Goal: Task Accomplishment & Management: Manage account settings

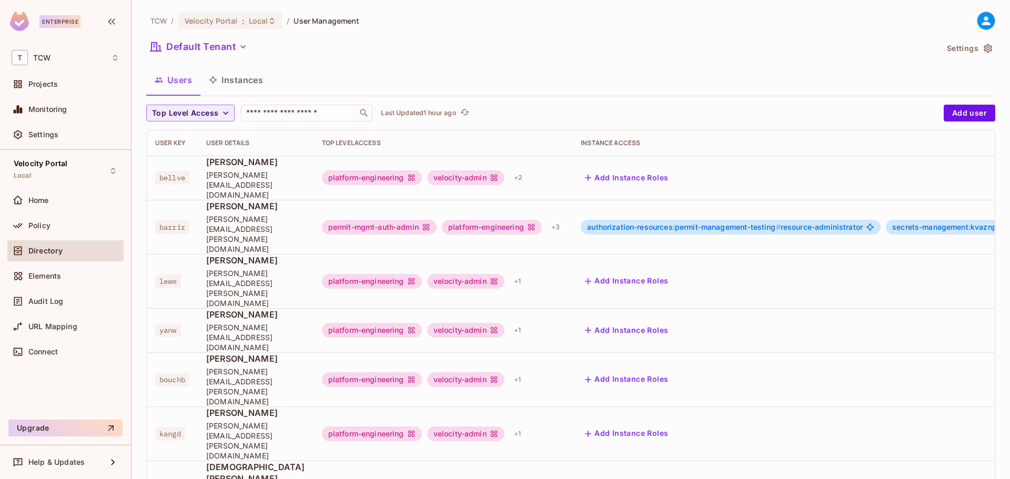
click at [244, 84] on button "Instances" at bounding box center [235, 80] width 71 height 26
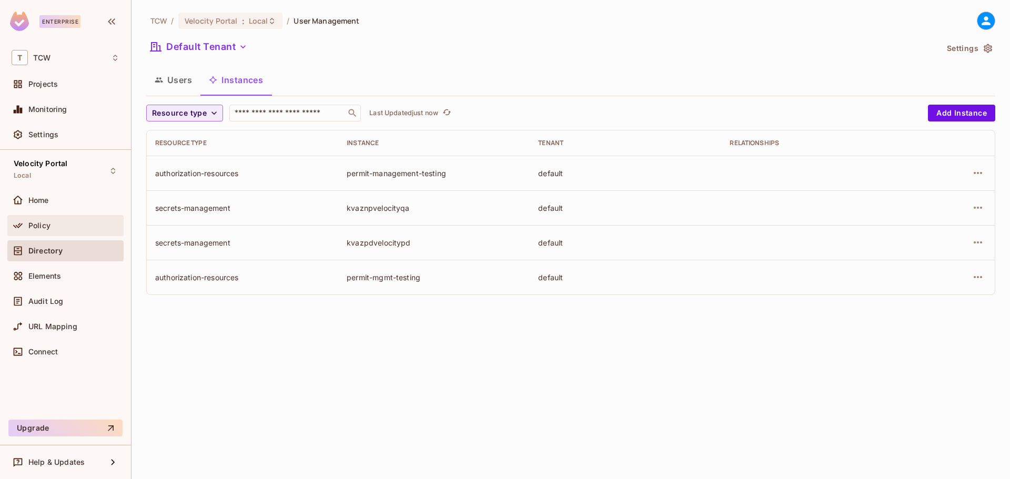
click at [41, 226] on span "Policy" at bounding box center [39, 225] width 22 height 8
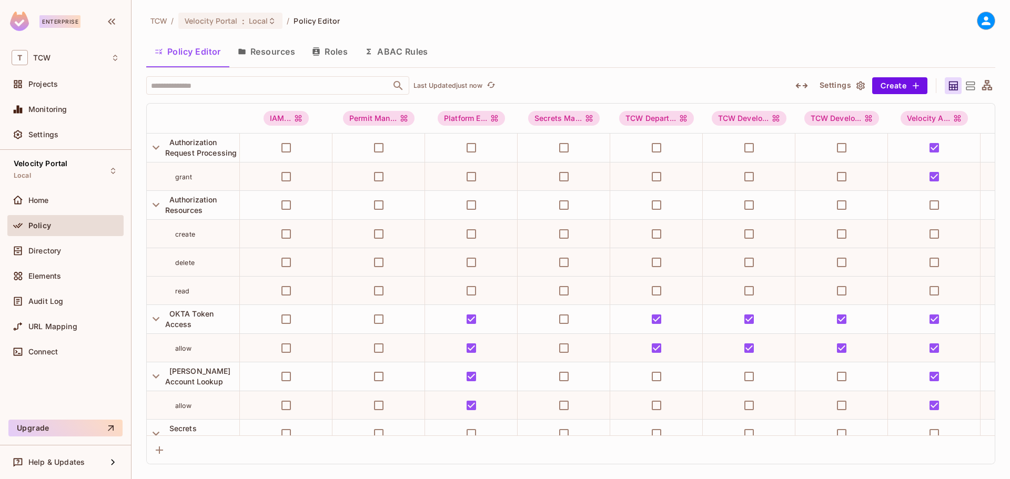
click at [277, 54] on button "Resources" at bounding box center [266, 51] width 74 height 26
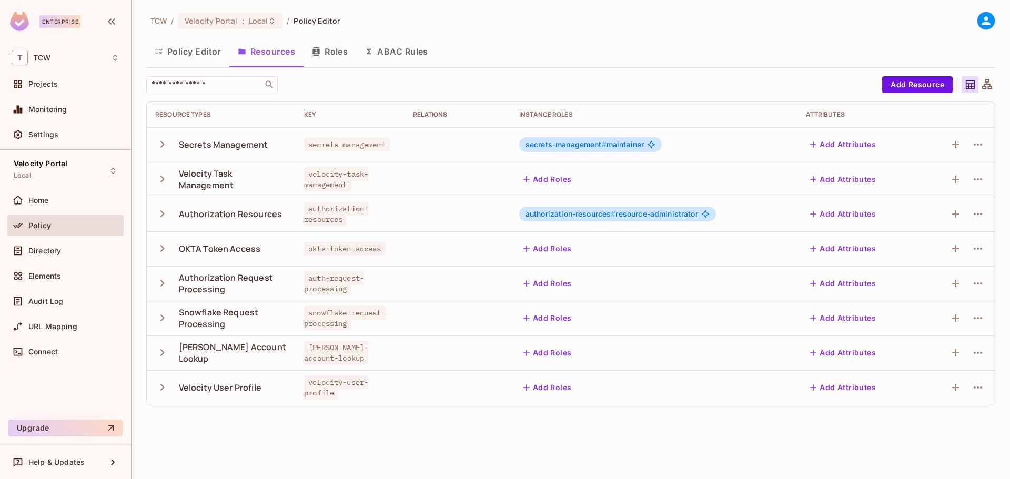
click at [166, 146] on icon "button" at bounding box center [162, 144] width 14 height 14
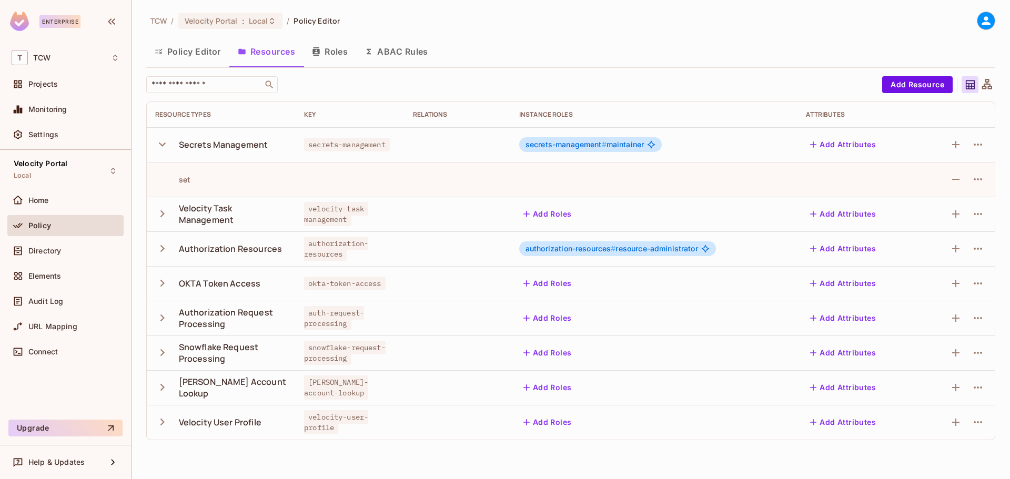
click at [164, 146] on icon "button" at bounding box center [162, 144] width 14 height 14
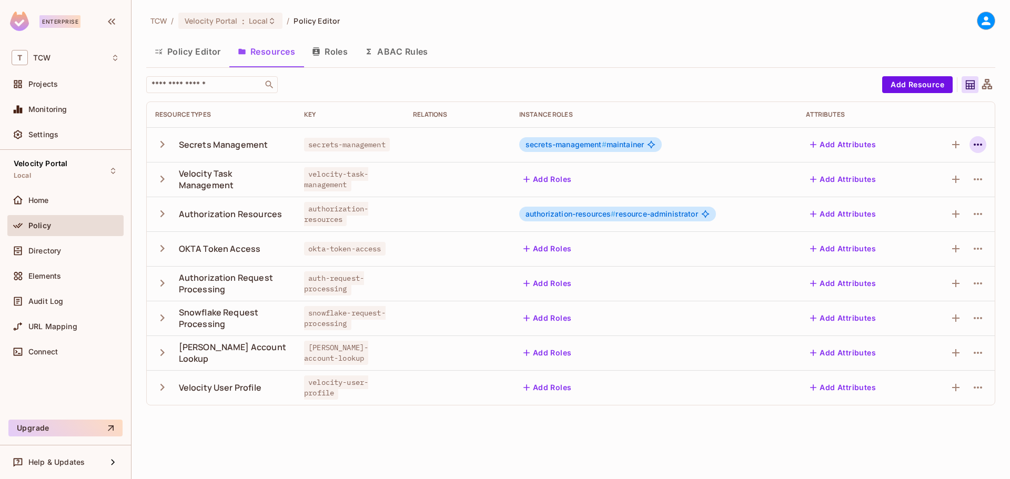
click at [975, 147] on icon "button" at bounding box center [977, 144] width 13 height 13
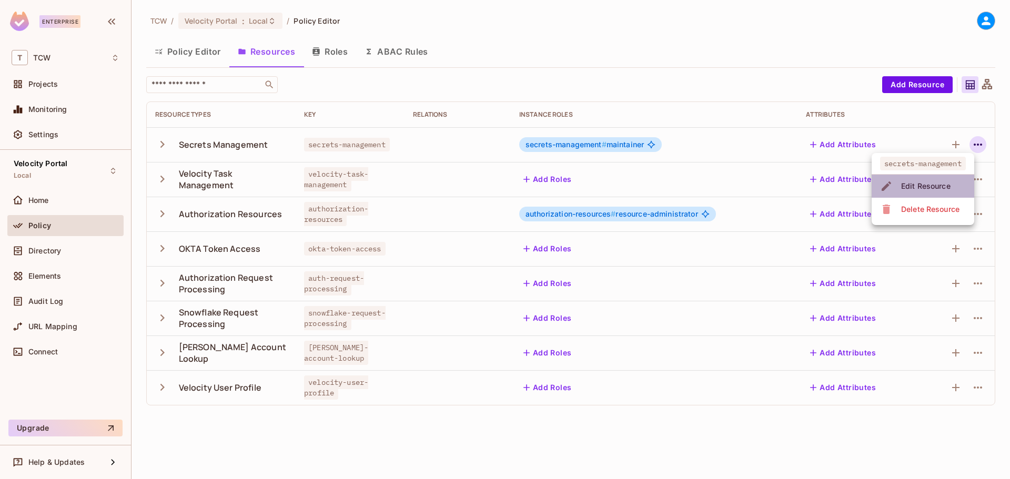
click at [932, 187] on div "Edit Resource" at bounding box center [925, 186] width 49 height 11
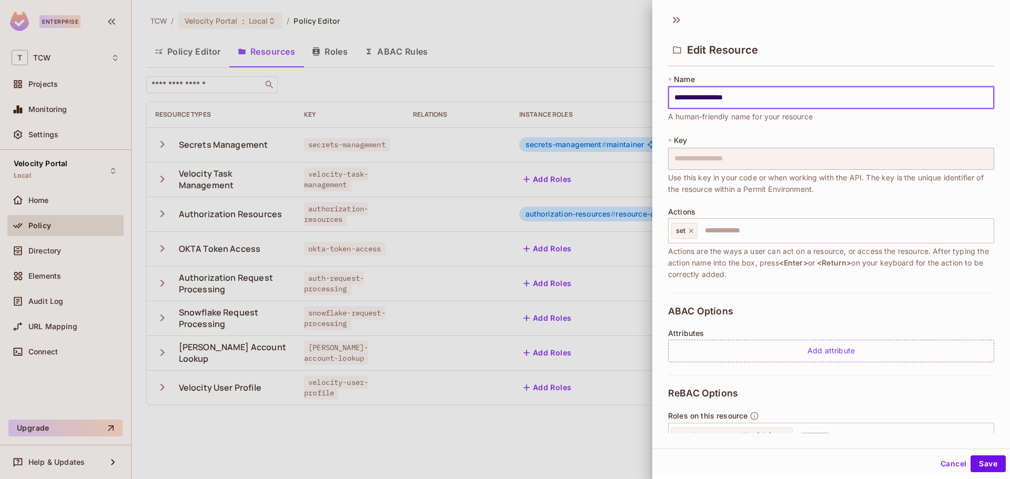
click at [609, 65] on div at bounding box center [505, 239] width 1010 height 479
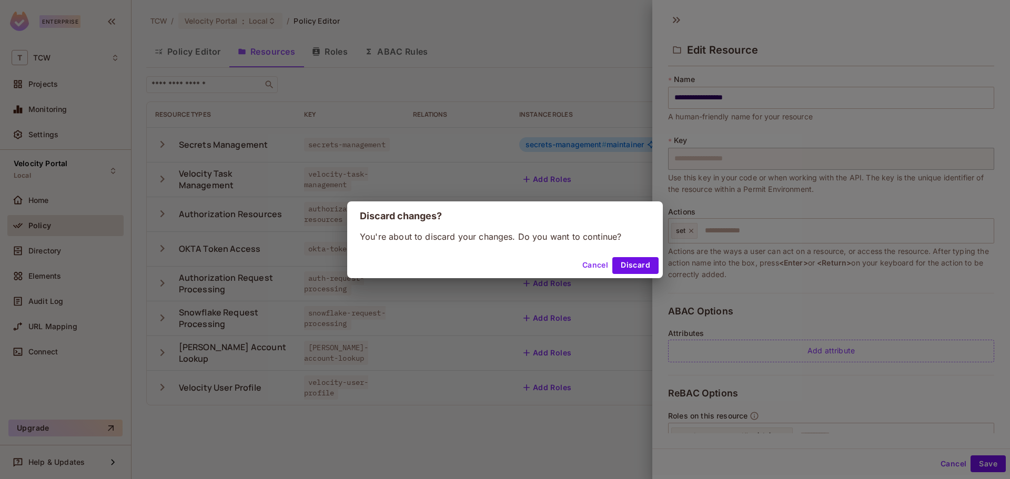
click at [597, 269] on button "Cancel" at bounding box center [595, 265] width 34 height 17
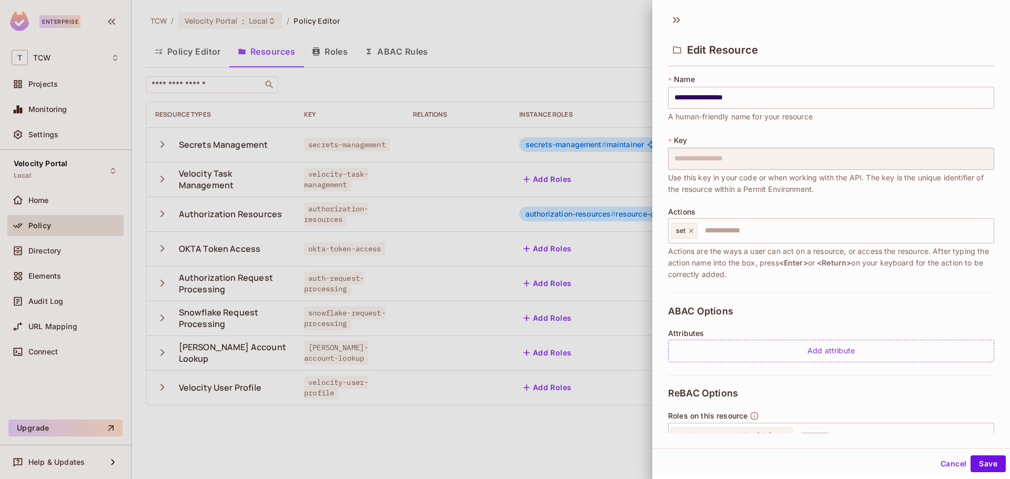
click at [664, 18] on div "Edit Resource" at bounding box center [831, 41] width 358 height 58
click at [673, 17] on icon at bounding box center [676, 20] width 17 height 17
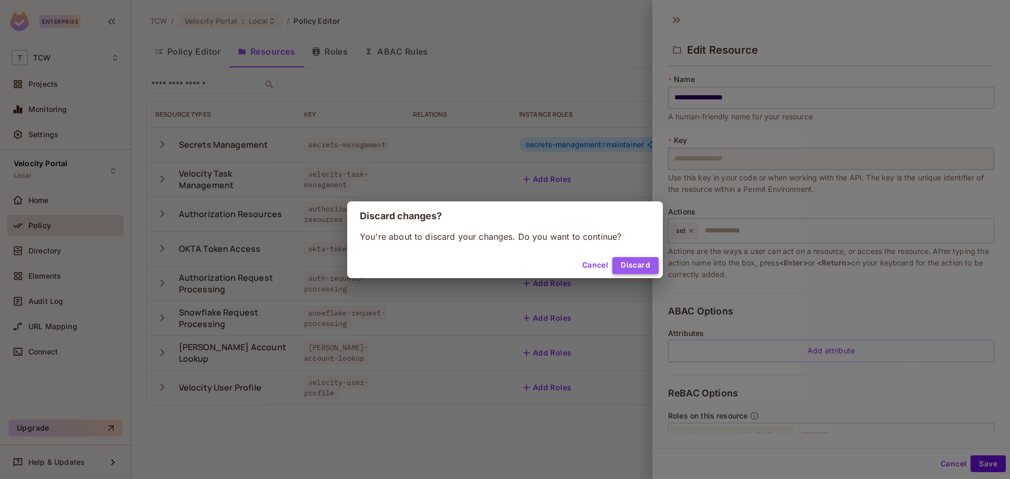
click at [629, 266] on button "Discard" at bounding box center [635, 265] width 46 height 17
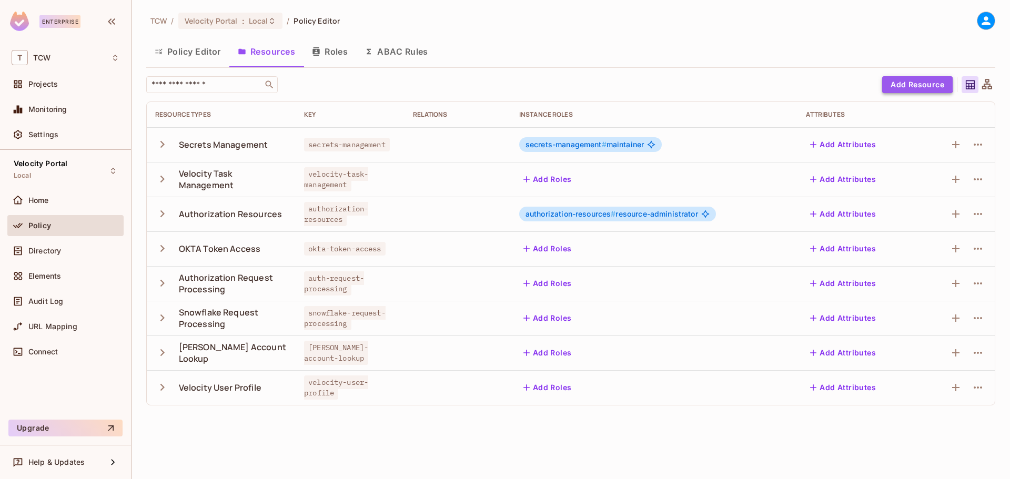
click at [917, 84] on button "Add Resource" at bounding box center [917, 84] width 70 height 17
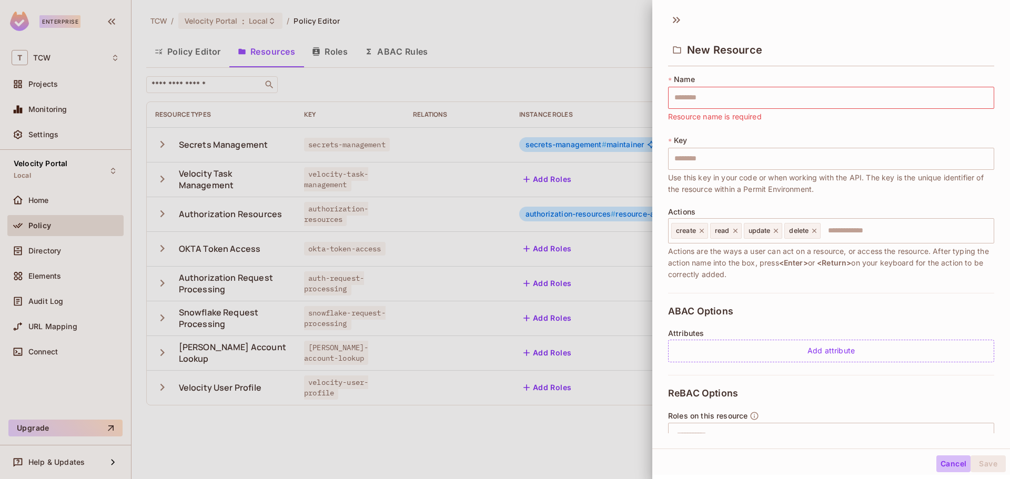
click at [942, 465] on button "Cancel" at bounding box center [953, 464] width 34 height 17
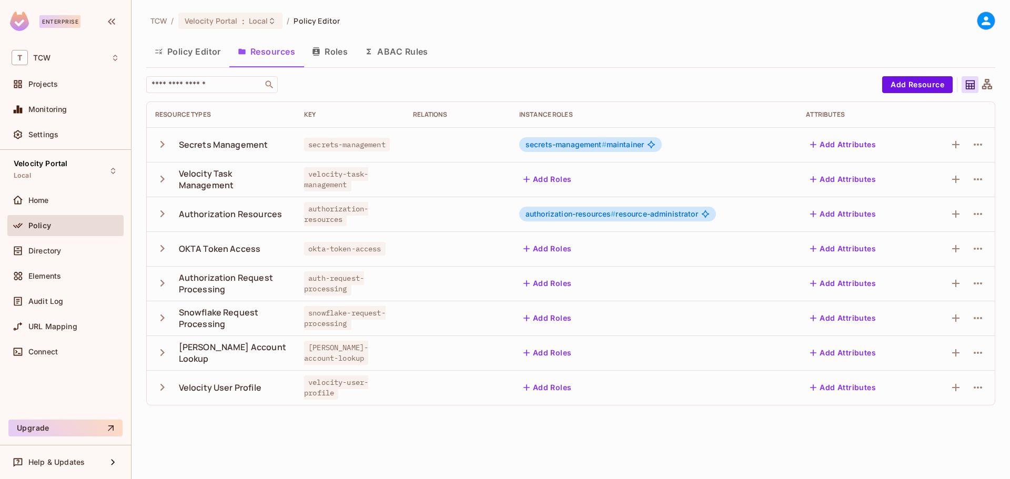
click at [336, 52] on button "Roles" at bounding box center [329, 51] width 53 height 26
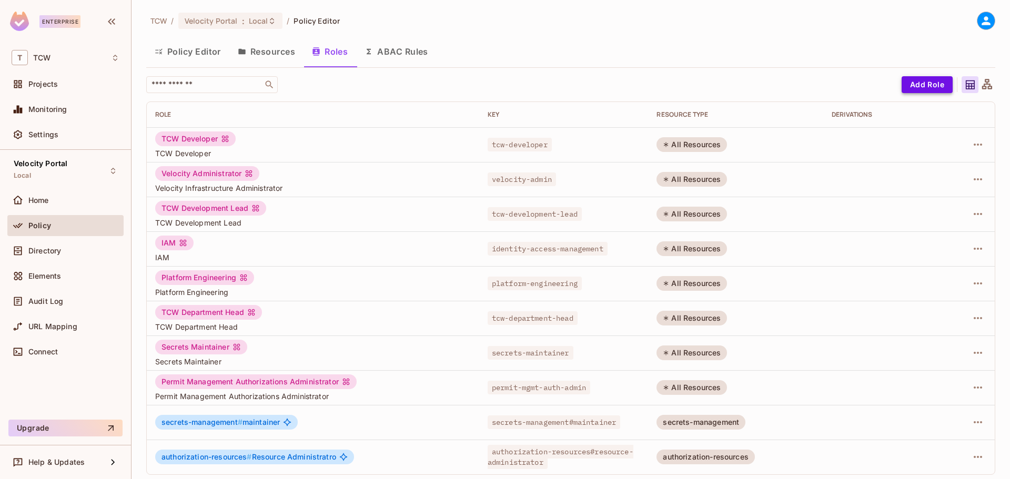
click at [904, 87] on button "Add Role" at bounding box center [927, 84] width 51 height 17
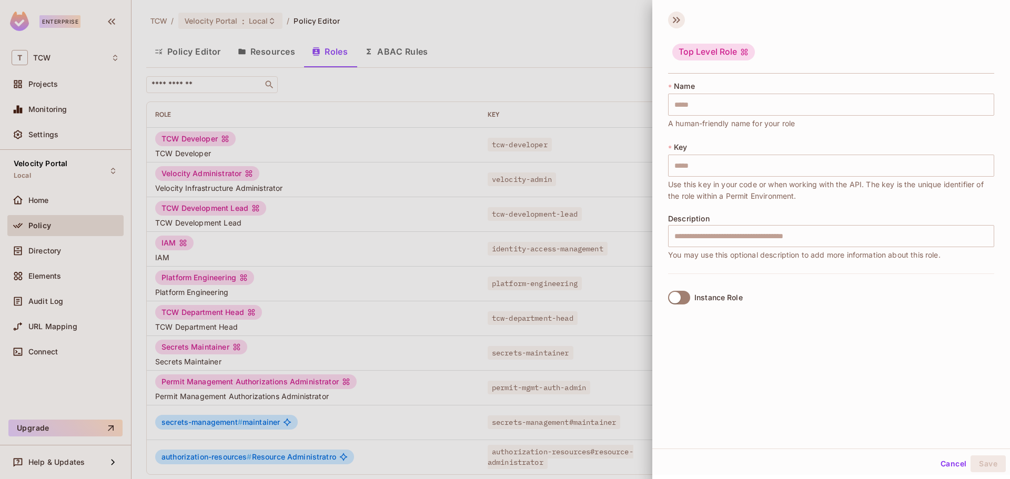
click at [674, 19] on icon at bounding box center [676, 20] width 17 height 17
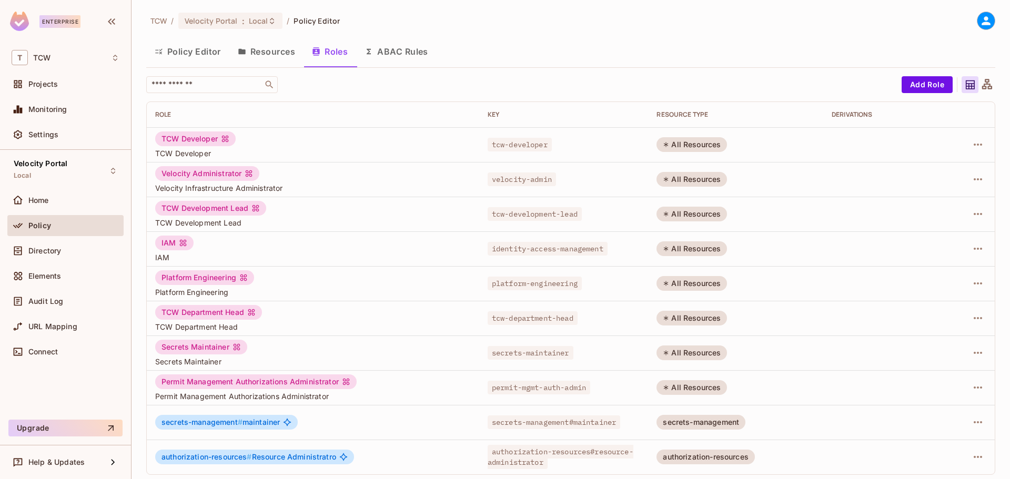
click at [249, 55] on button "Resources" at bounding box center [266, 51] width 74 height 26
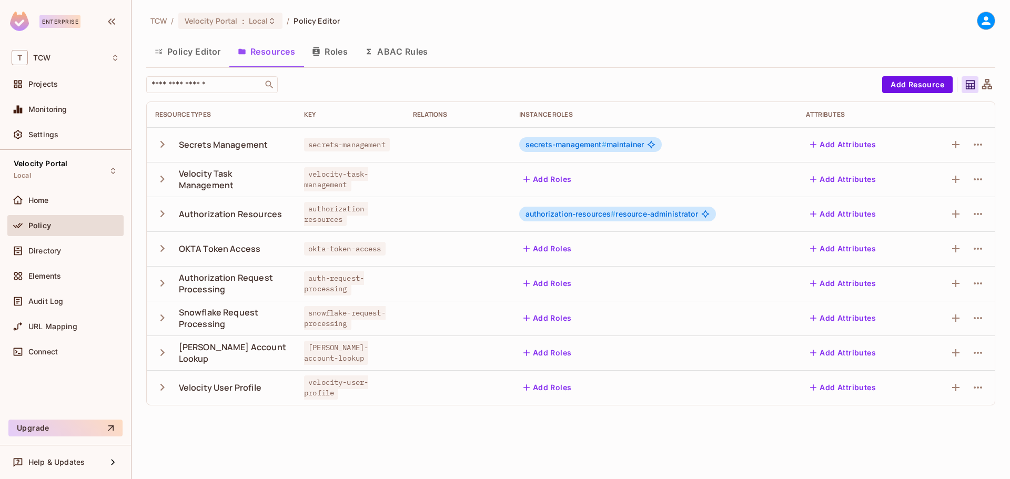
click at [191, 50] on button "Policy Editor" at bounding box center [187, 51] width 83 height 26
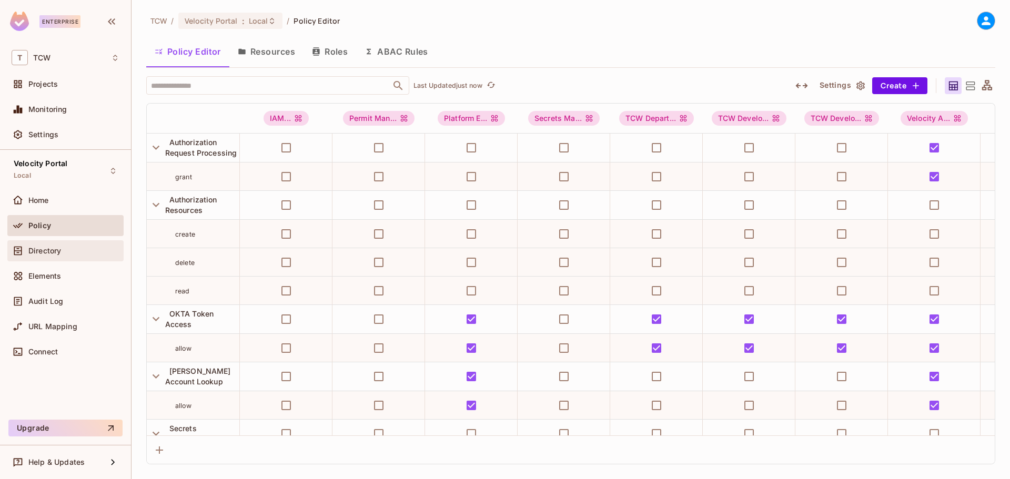
click at [74, 256] on div "Directory" at bounding box center [66, 251] width 108 height 13
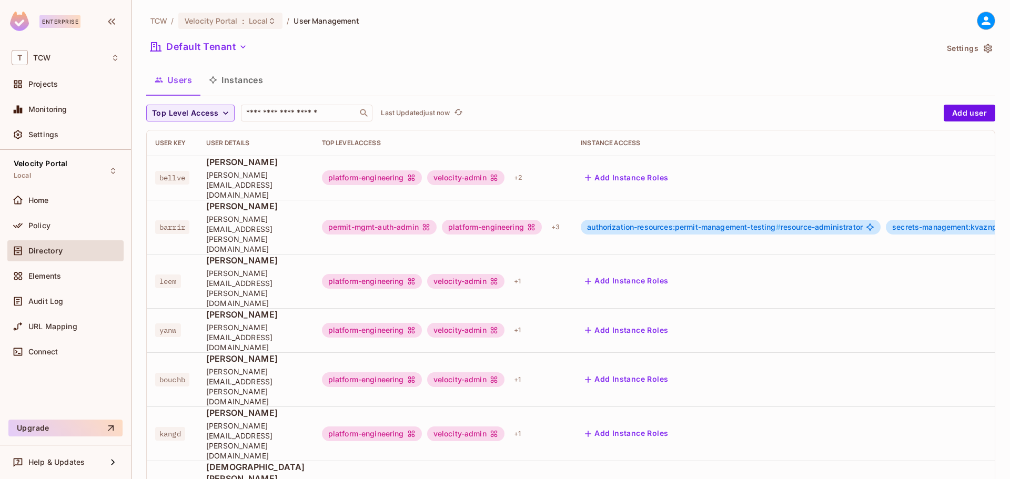
scroll to position [0, 147]
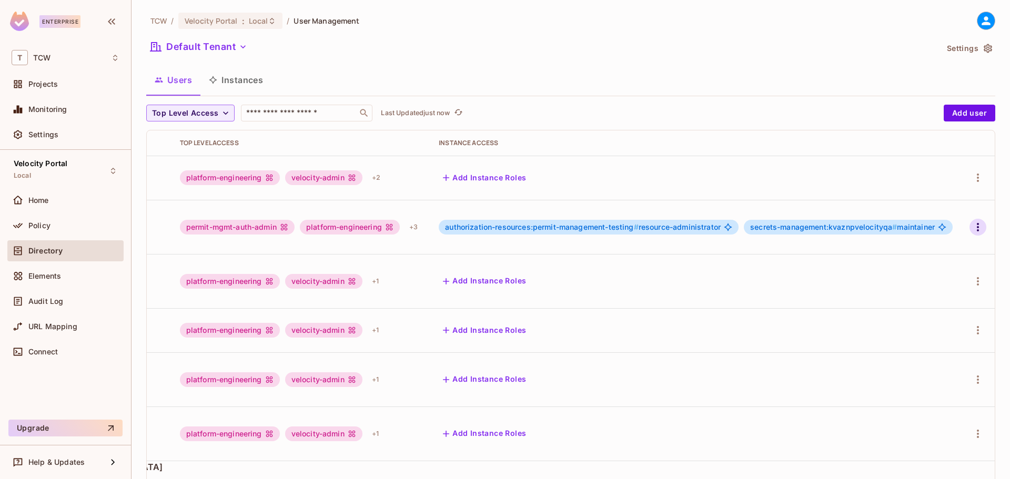
click at [975, 219] on button "button" at bounding box center [977, 227] width 17 height 17
click at [953, 235] on li "Edit" at bounding box center [932, 231] width 93 height 23
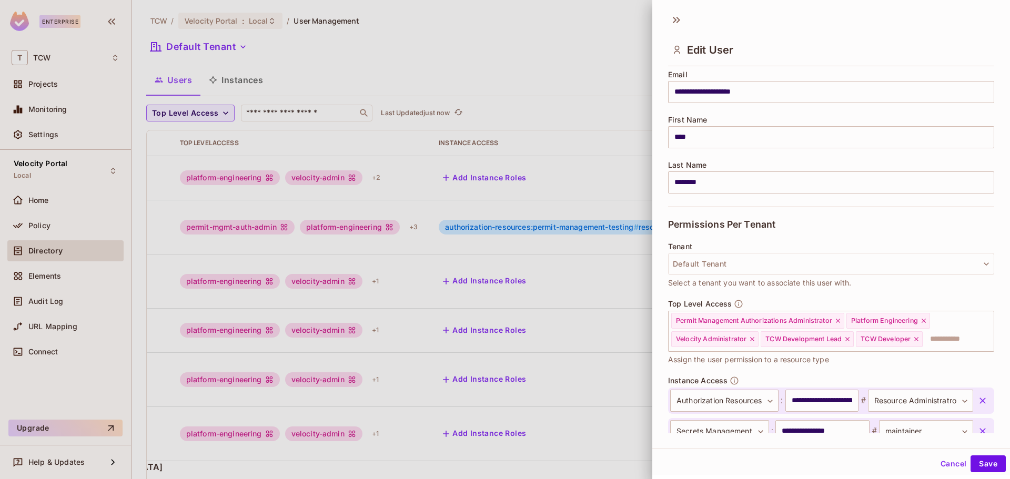
scroll to position [157, 0]
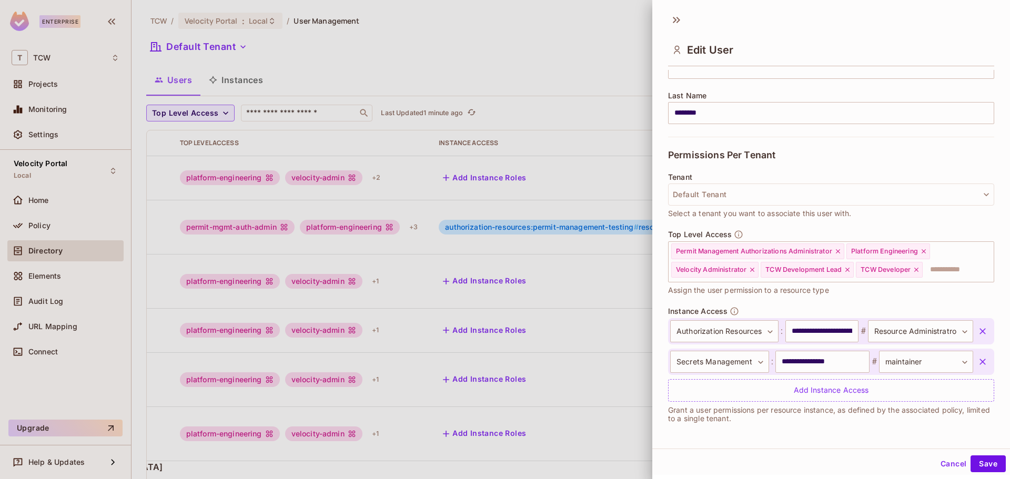
click at [69, 222] on div at bounding box center [505, 239] width 1010 height 479
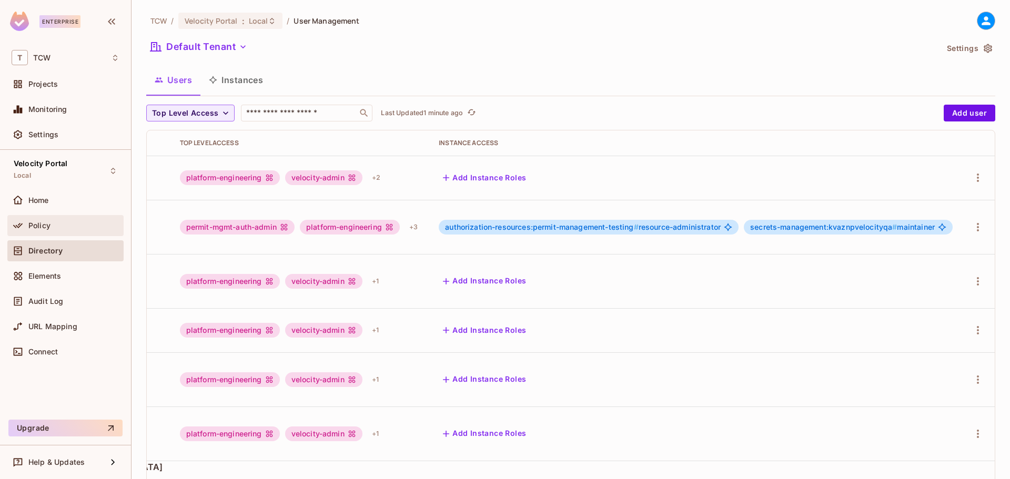
click at [32, 229] on span "Policy" at bounding box center [39, 225] width 22 height 8
